Goal: Find specific page/section: Find specific page/section

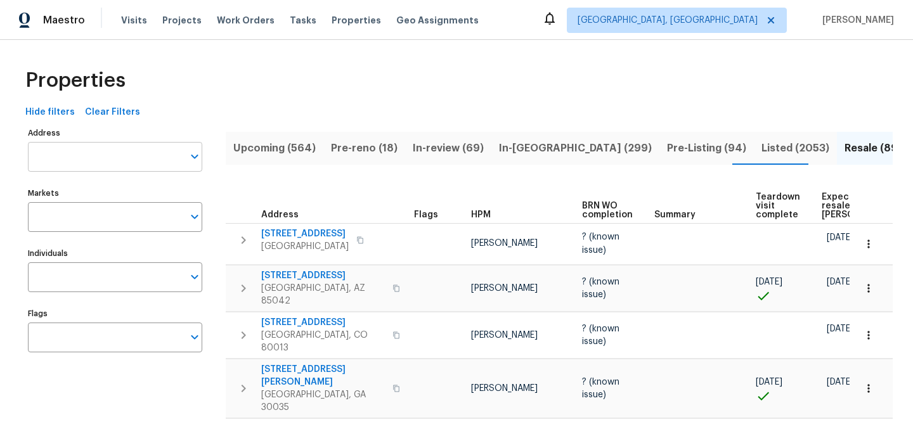
click at [127, 148] on input "Address" at bounding box center [105, 157] width 155 height 30
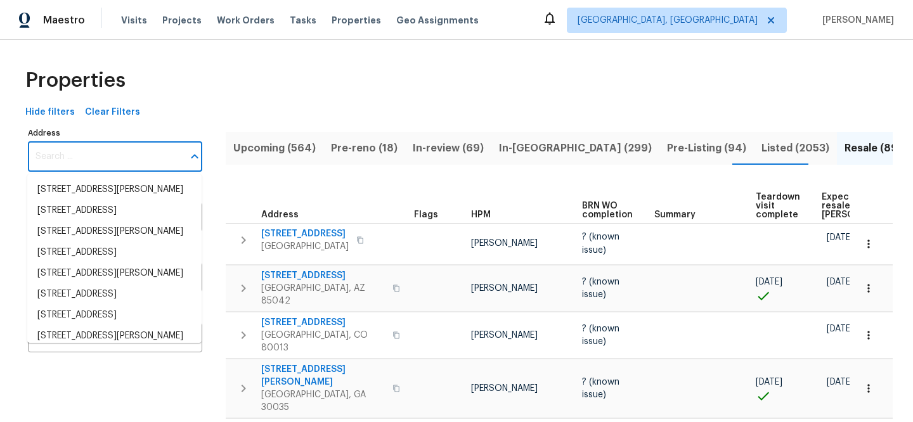
paste input "[STREET_ADDRESS]"
type input "[STREET_ADDRESS]"
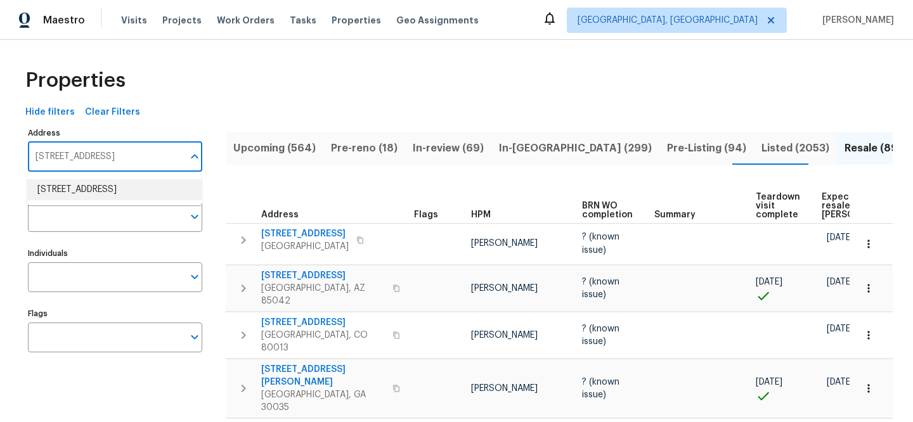
click at [152, 193] on li "[STREET_ADDRESS]" at bounding box center [114, 189] width 174 height 21
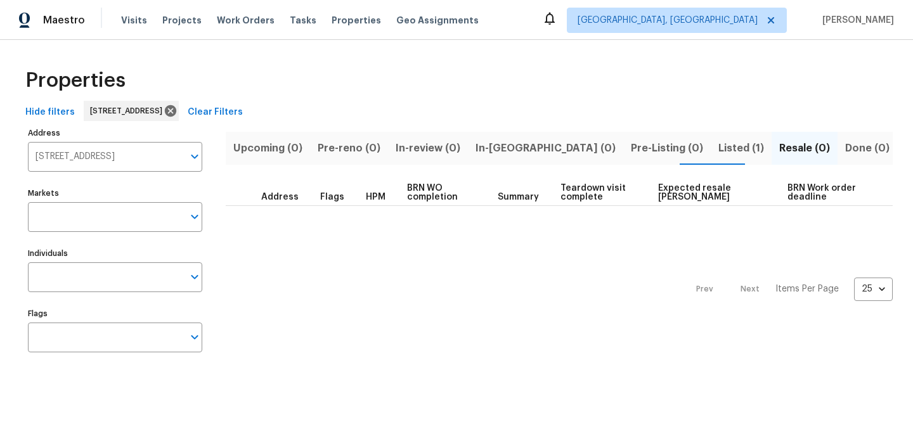
click at [719, 148] on span "Listed (1)" at bounding box center [742, 149] width 46 height 18
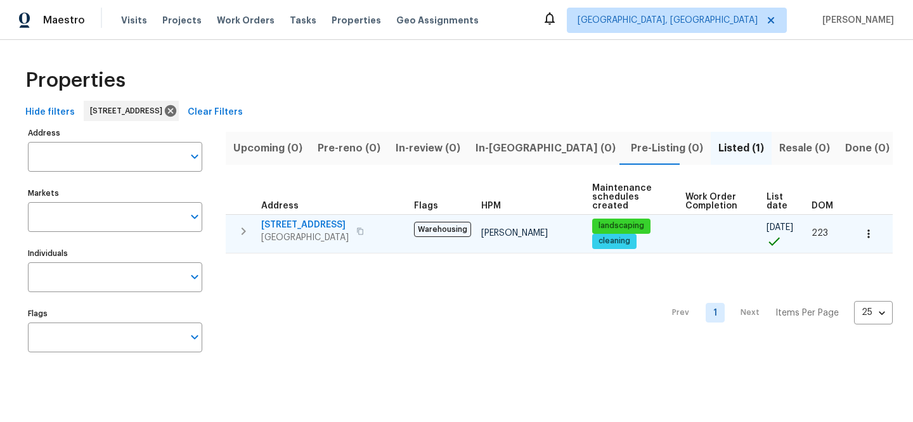
type input "[STREET_ADDRESS]"
click at [261, 230] on span "[STREET_ADDRESS]" at bounding box center [305, 225] width 88 height 13
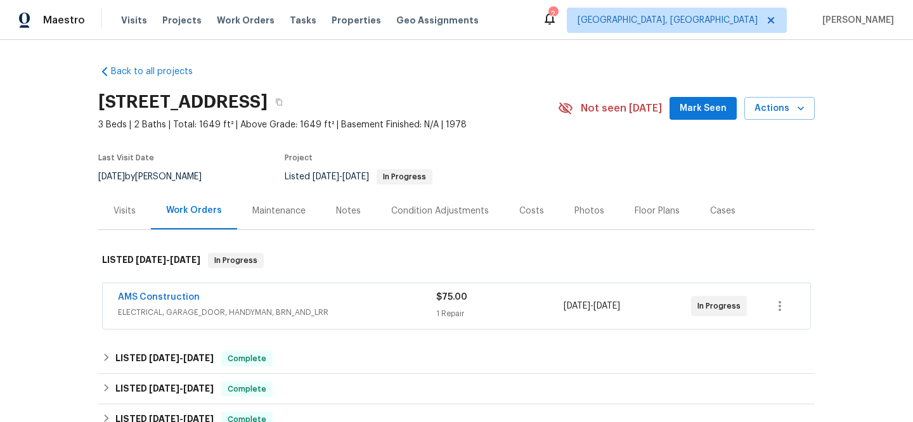
click at [304, 305] on div "AMS Construction" at bounding box center [277, 298] width 318 height 15
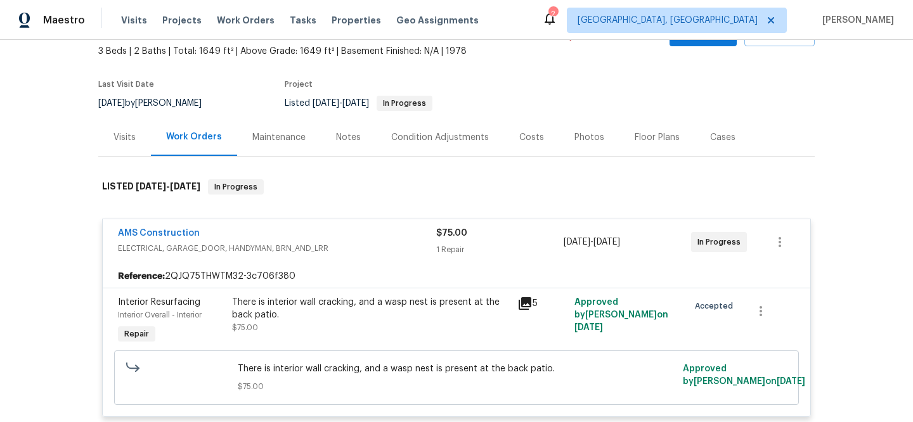
scroll to position [81, 0]
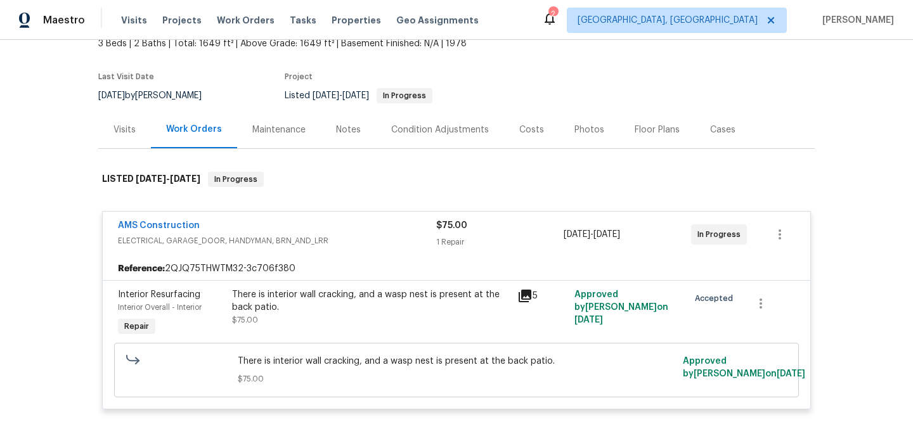
click at [519, 294] on icon at bounding box center [525, 296] width 13 height 13
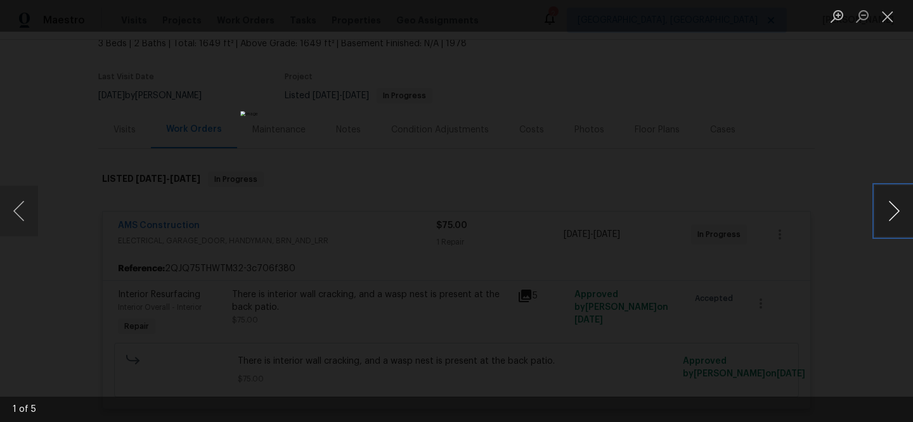
click at [890, 222] on button "Next image" at bounding box center [894, 211] width 38 height 51
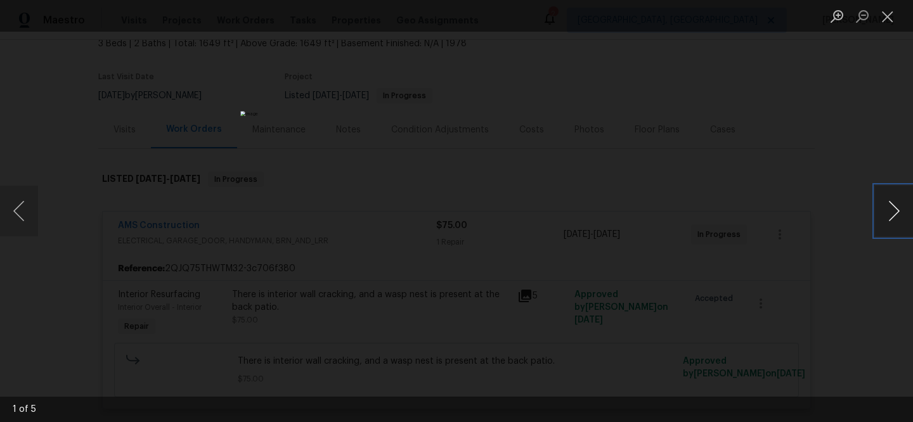
click at [890, 222] on button "Next image" at bounding box center [894, 211] width 38 height 51
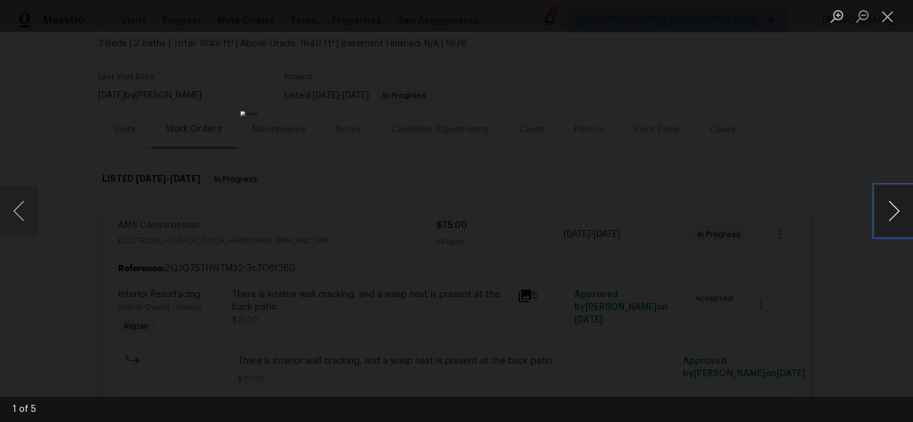
click at [889, 222] on button "Next image" at bounding box center [894, 211] width 38 height 51
click at [211, 331] on div "Lightbox" at bounding box center [456, 211] width 913 height 422
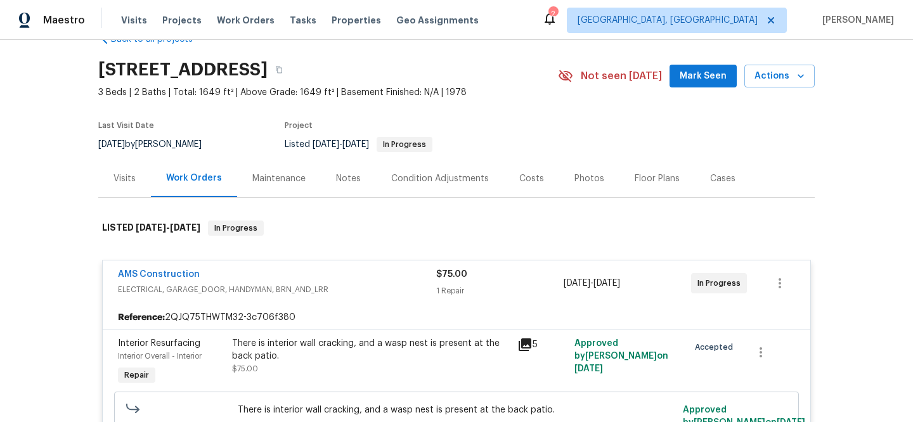
scroll to position [41, 0]
